Goal: Transaction & Acquisition: Obtain resource

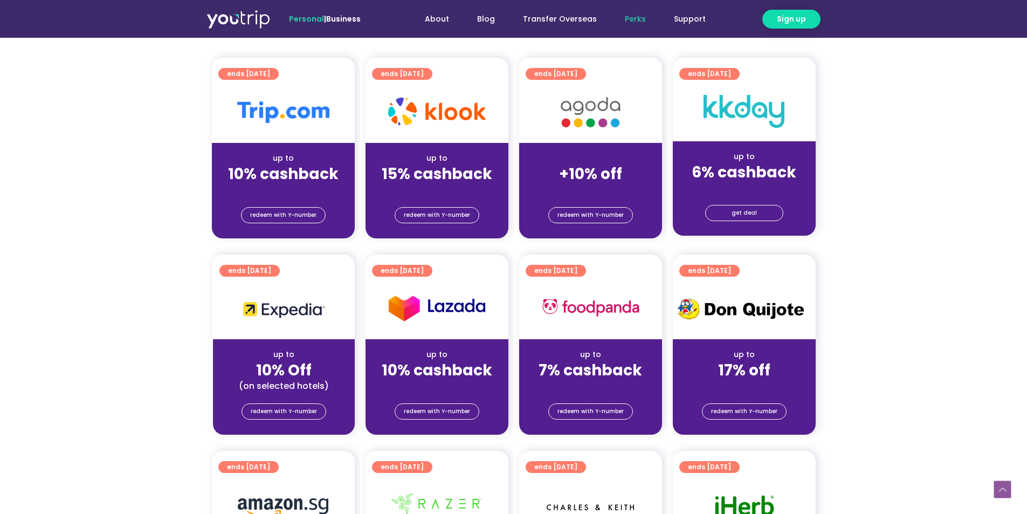
scroll to position [270, 0]
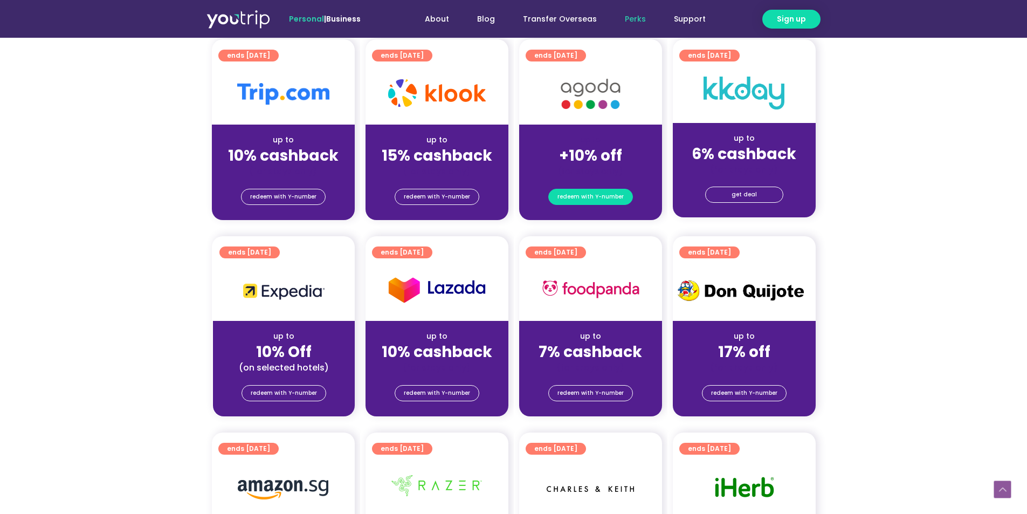
click at [600, 195] on span "redeem with Y-number" at bounding box center [591, 196] width 66 height 15
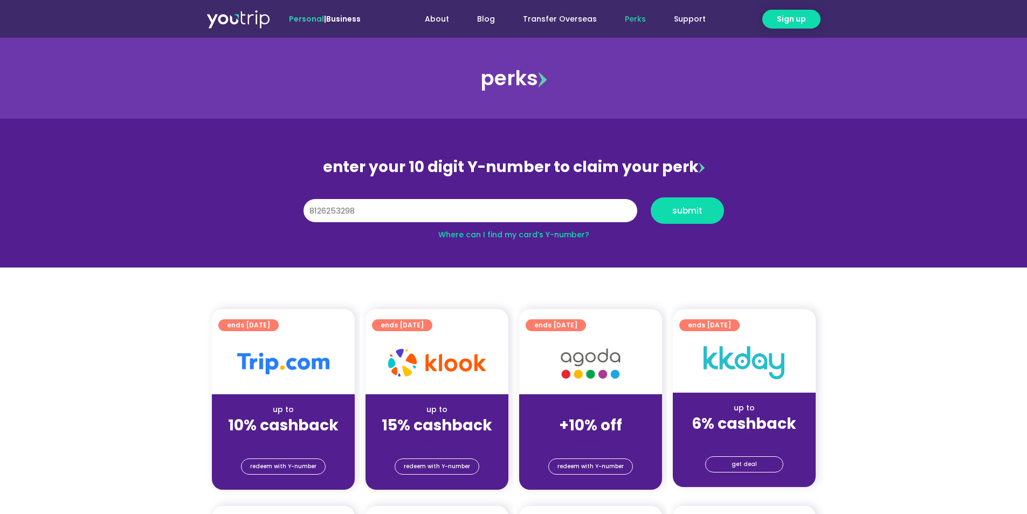
type input "8126253298"
click at [651, 197] on button "submit" at bounding box center [687, 210] width 73 height 26
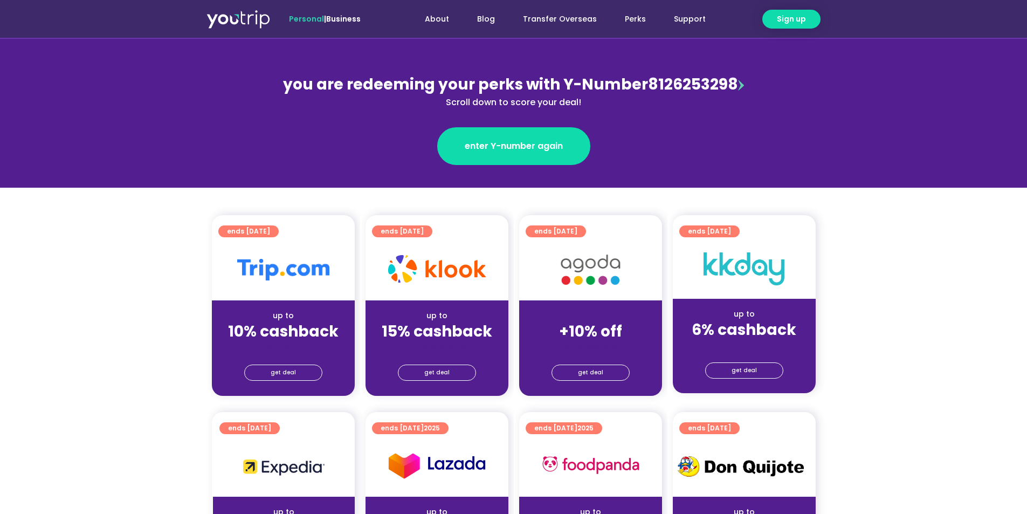
scroll to position [54, 0]
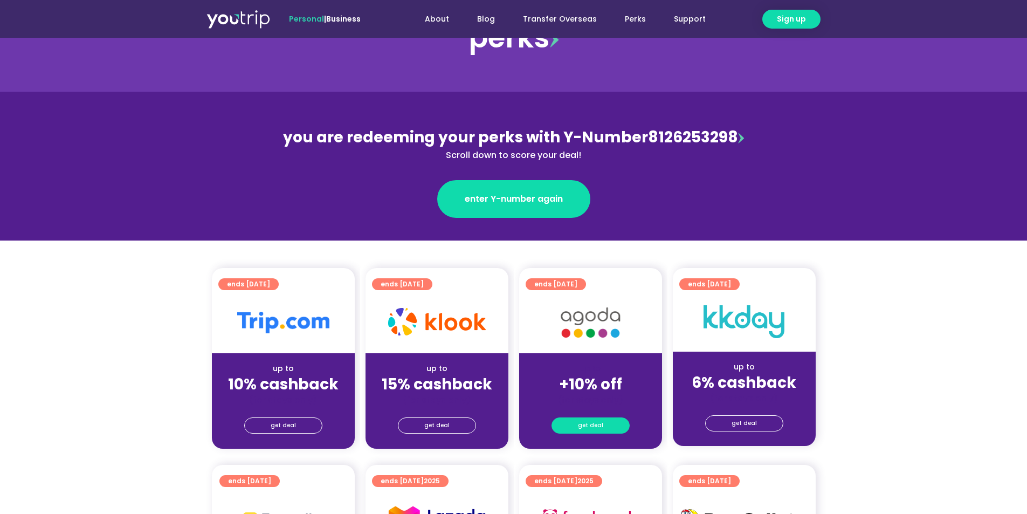
click at [610, 425] on link "get deal" at bounding box center [591, 425] width 78 height 16
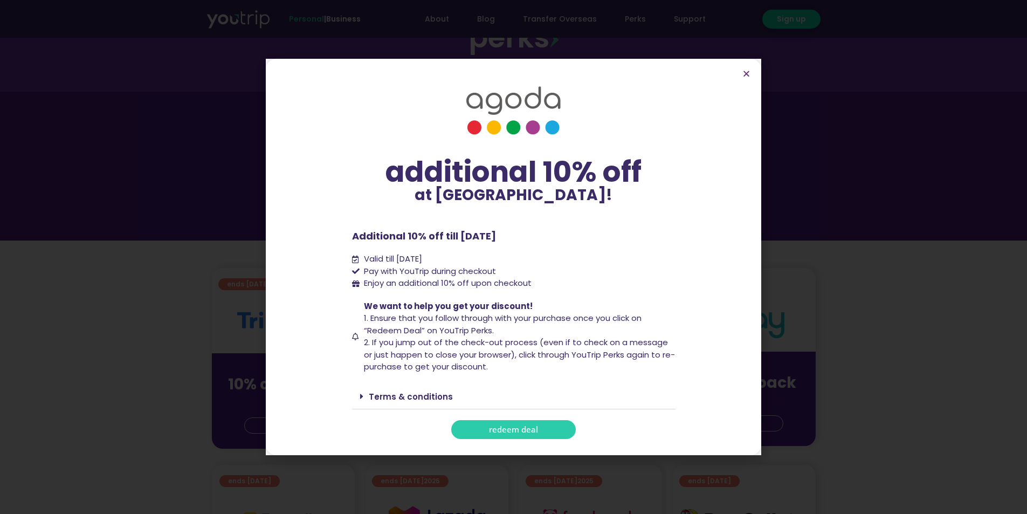
click at [528, 429] on span "redeem deal" at bounding box center [513, 429] width 49 height 8
